Goal: Complete application form: Complete application form

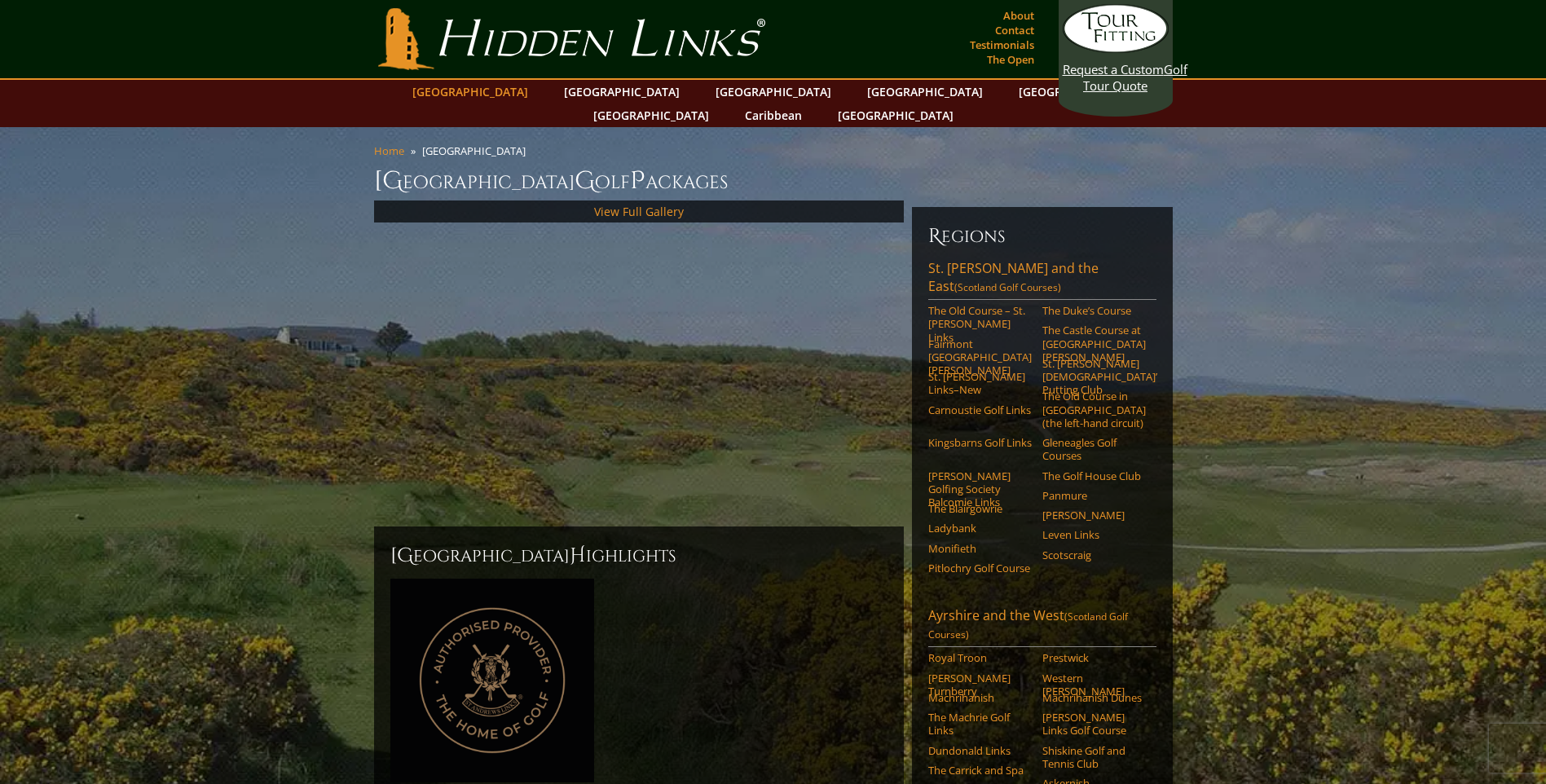
click at [530, 93] on link "[GEOGRAPHIC_DATA]" at bounding box center [470, 92] width 132 height 24
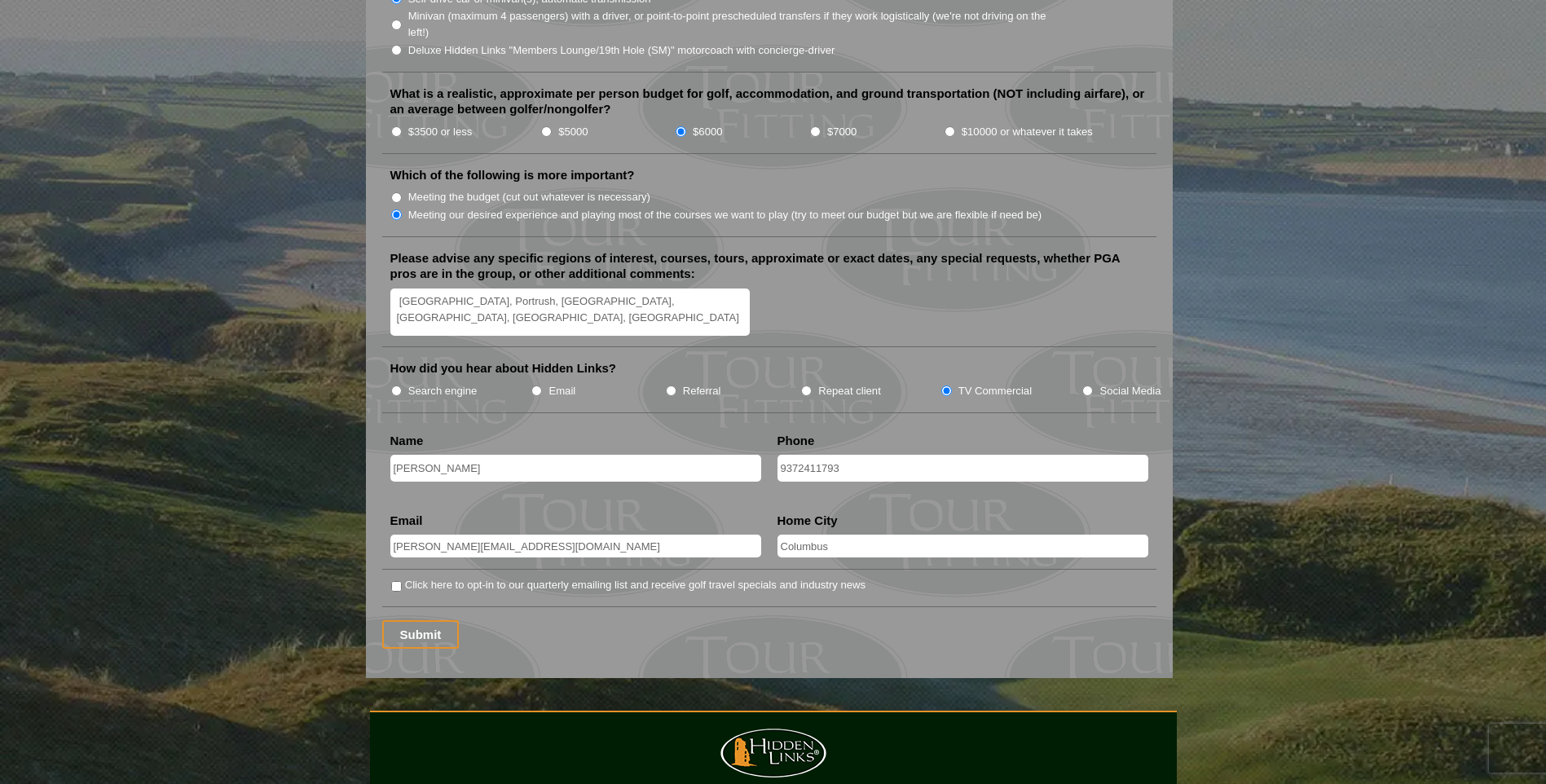
scroll to position [1873, 0]
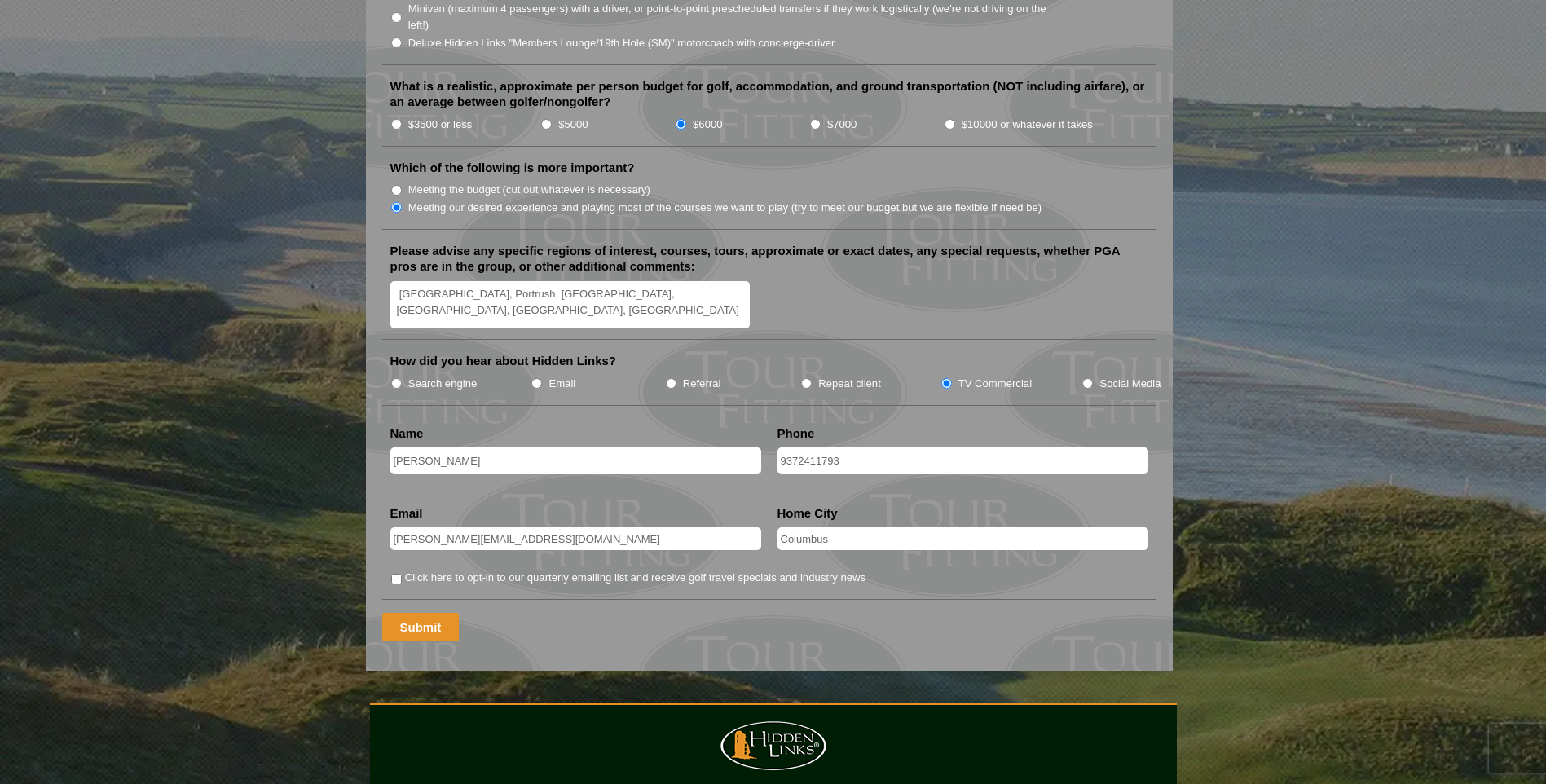
click at [420, 613] on input "Submit" at bounding box center [421, 626] width 77 height 28
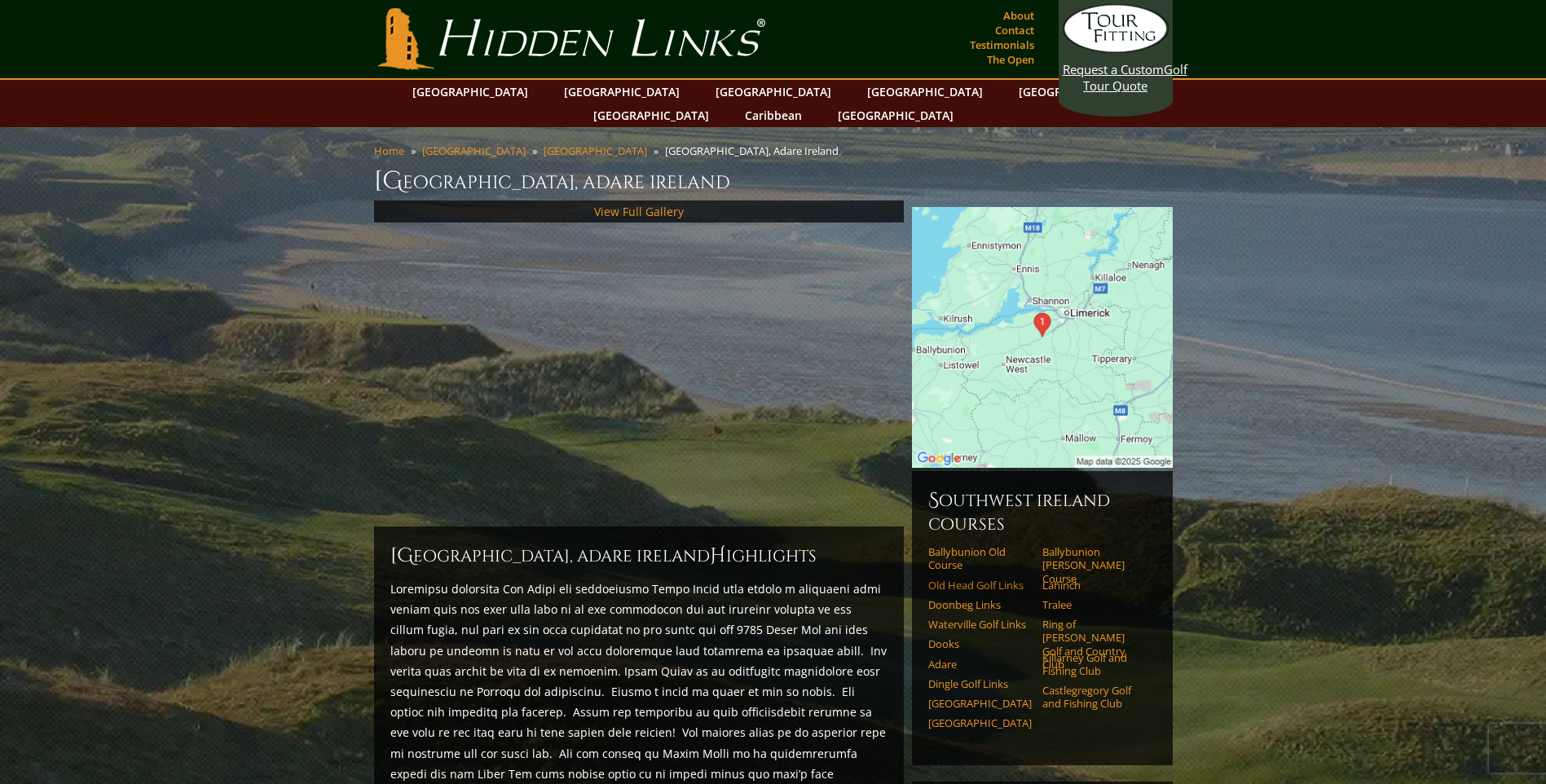
click at [985, 578] on link "Old Head Golf Links" at bounding box center [980, 585] width 104 height 13
